Goal: Task Accomplishment & Management: Complete application form

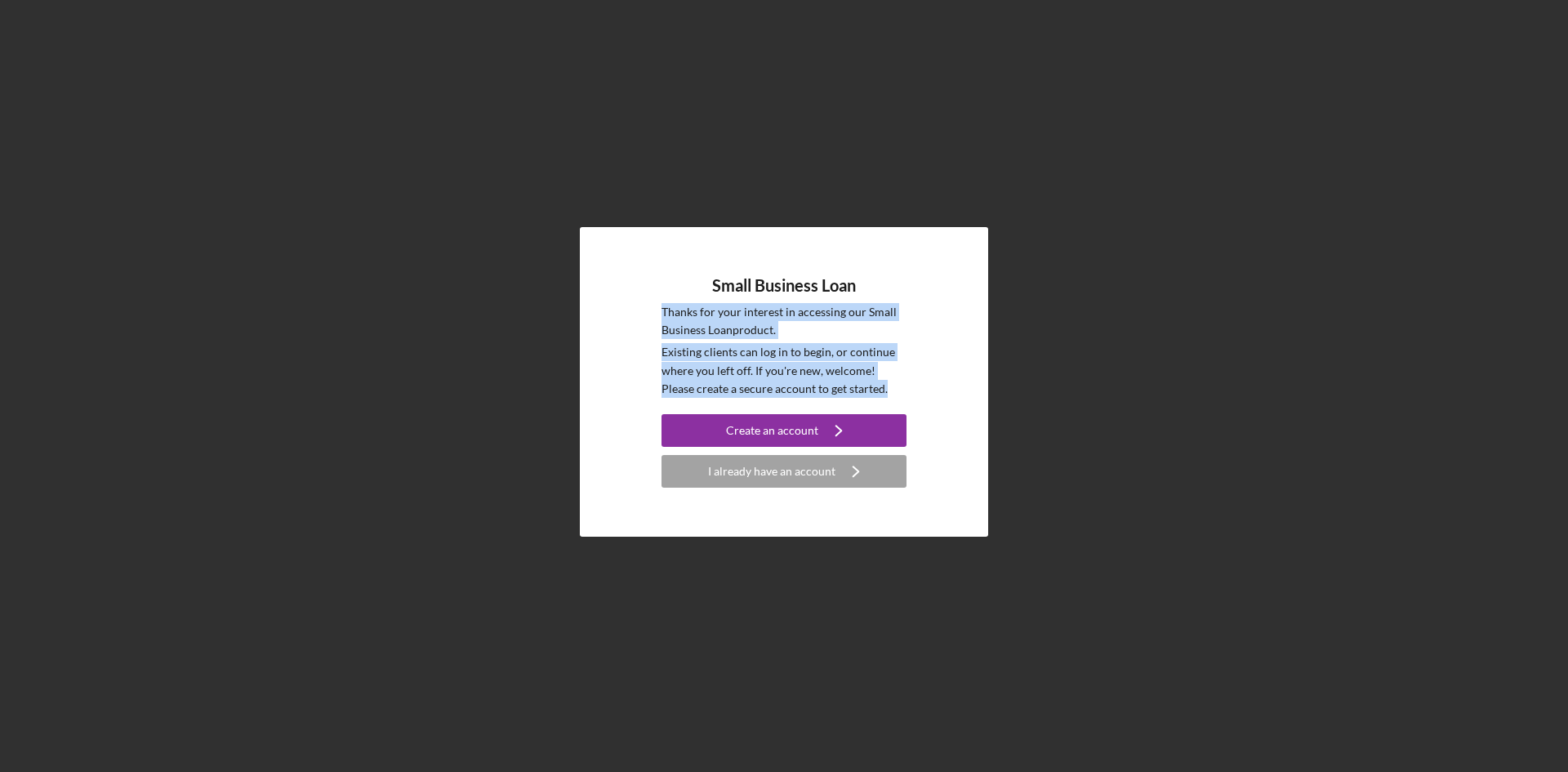
drag, startPoint x: 683, startPoint y: 308, endPoint x: 859, endPoint y: 386, distance: 192.5
click at [859, 386] on div "Small Business Loan Thanks for your interest in accessing our Small Business Lo…" at bounding box center [784, 382] width 408 height 310
click at [877, 383] on p "Existing clients can log in to begin, or continue where you left off. If you're…" at bounding box center [784, 371] width 245 height 55
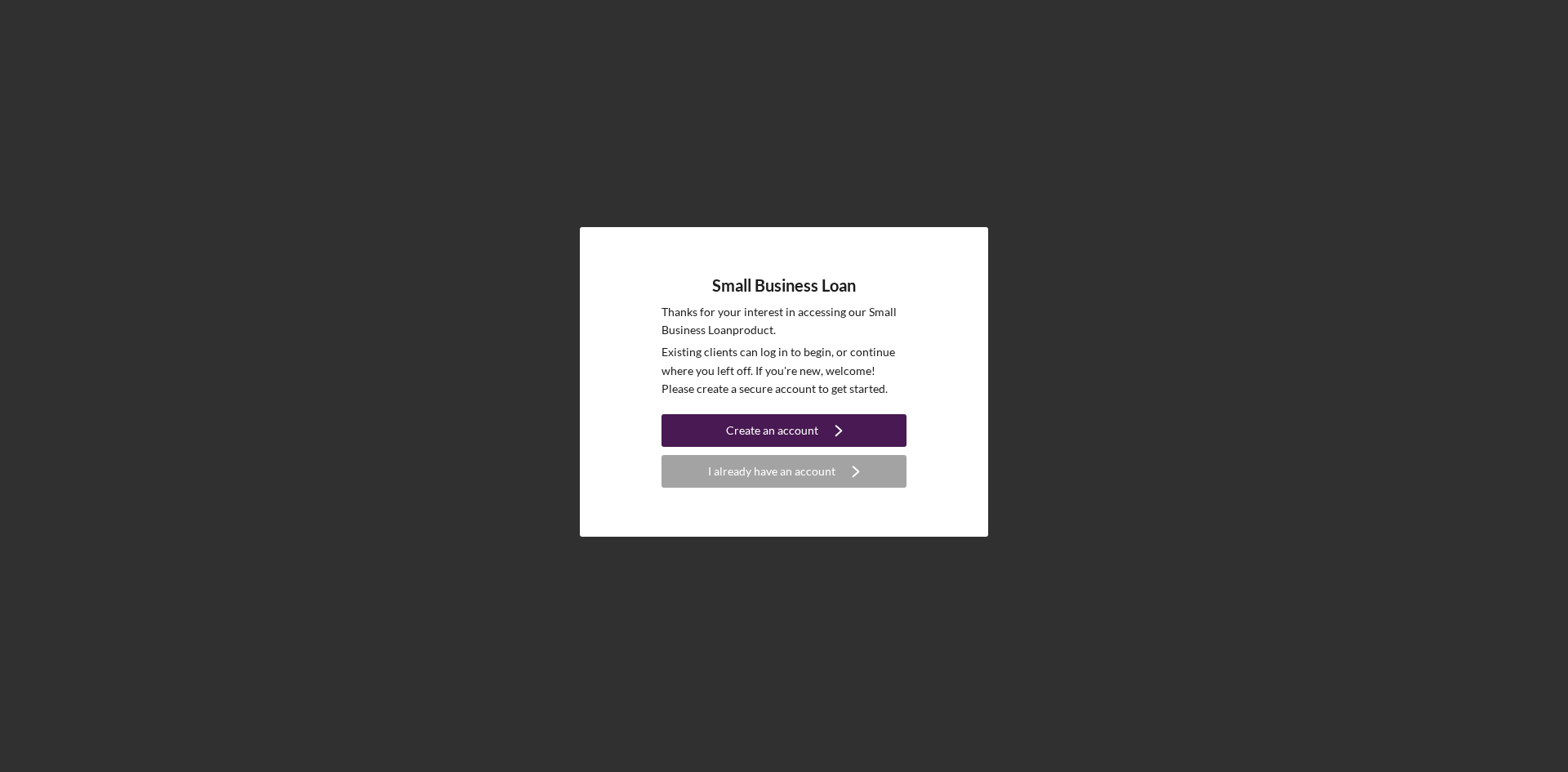
click at [835, 421] on icon "Icon/Navigate" at bounding box center [839, 431] width 41 height 41
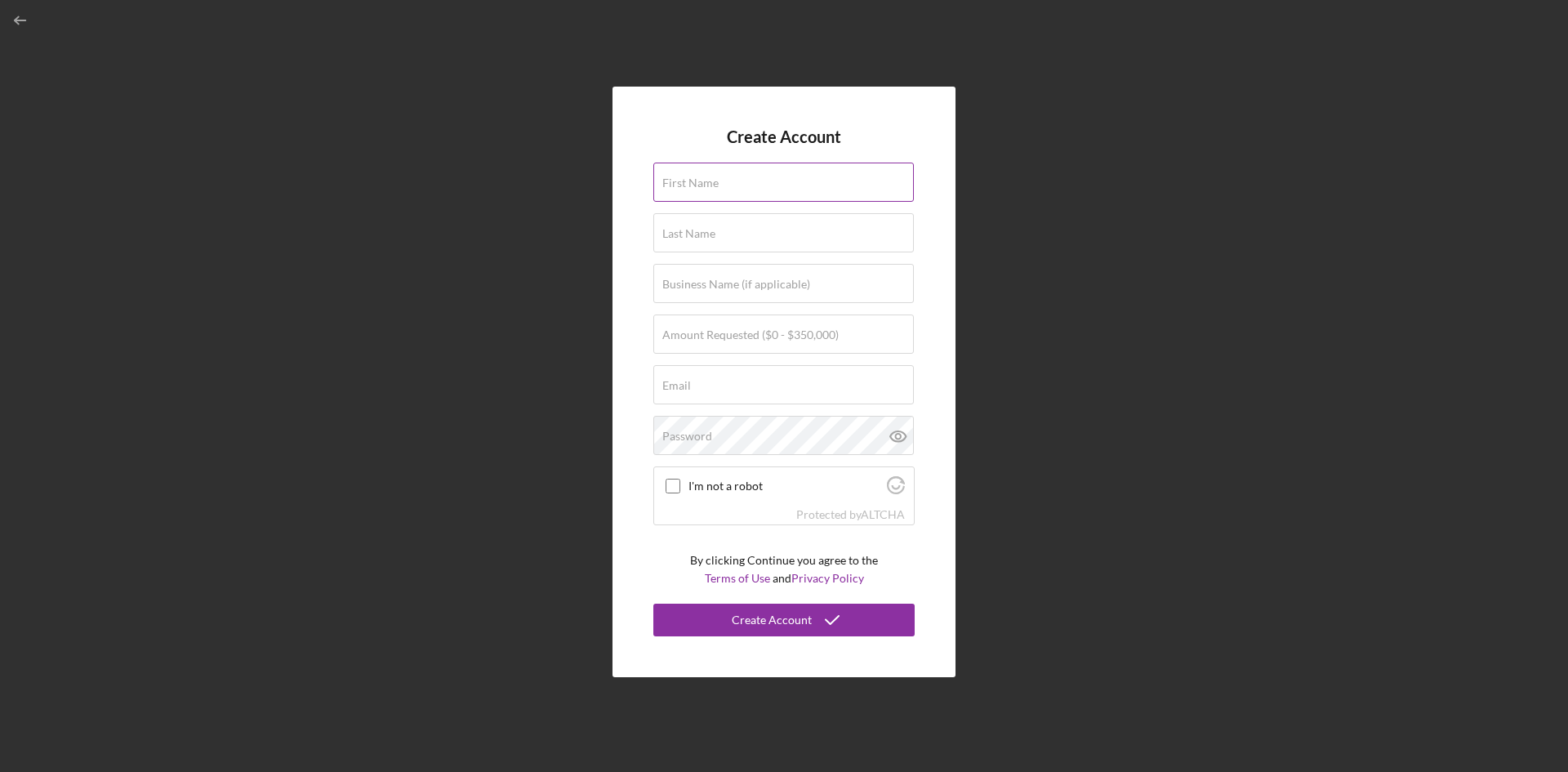
click at [731, 186] on input "First Name" at bounding box center [783, 182] width 260 height 40
click at [940, 239] on div "Create Account First Name Last Name Business Name (if applicable) Amount Reques…" at bounding box center [784, 383] width 343 height 591
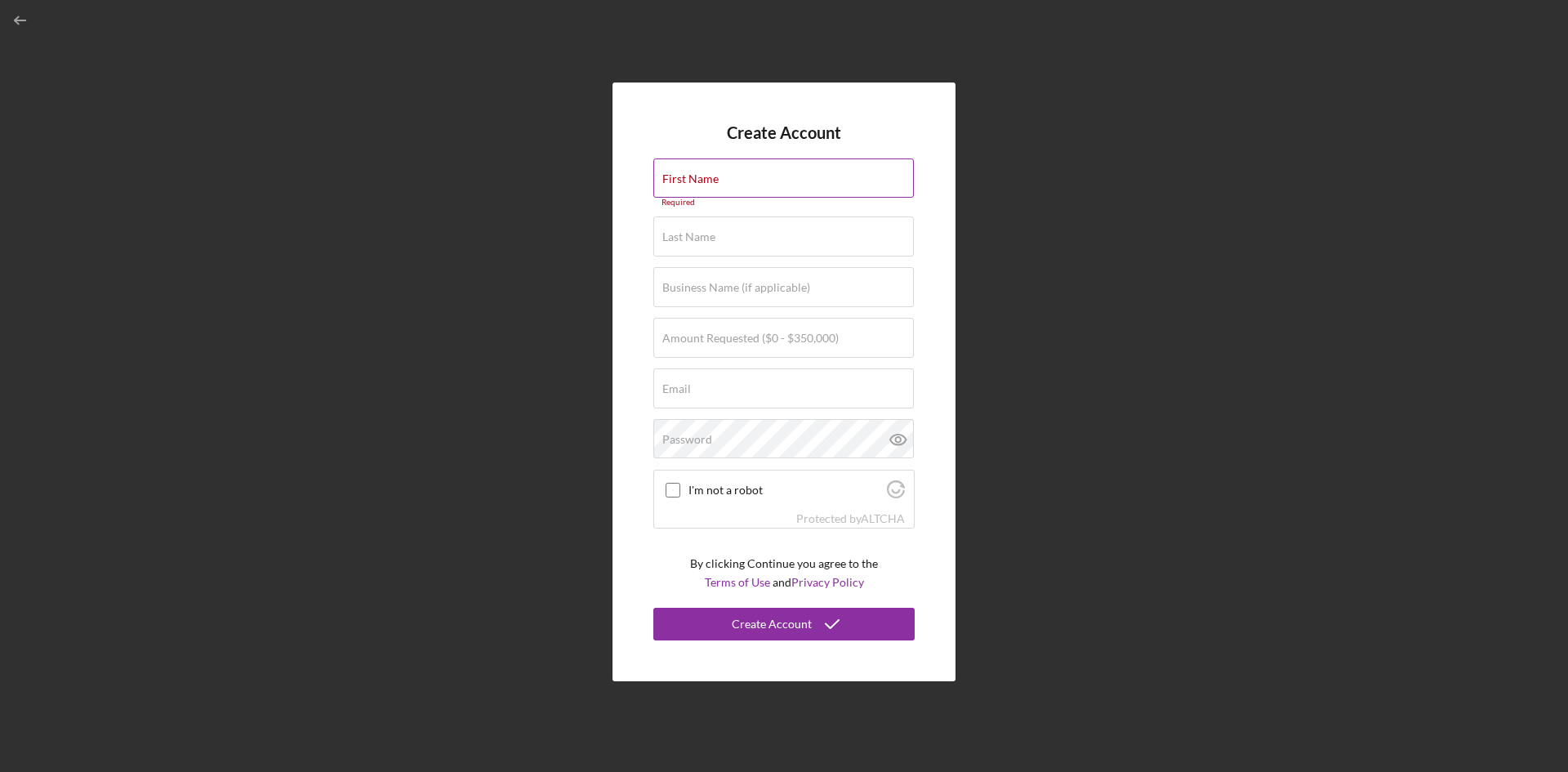
click at [772, 187] on input "First Name" at bounding box center [783, 178] width 260 height 40
